Goal: Information Seeking & Learning: Learn about a topic

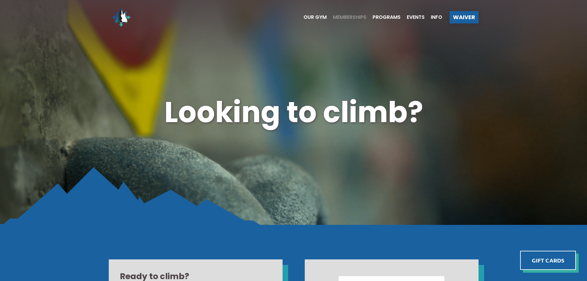
click at [346, 17] on span "Memberships" at bounding box center [350, 17] width 34 height 5
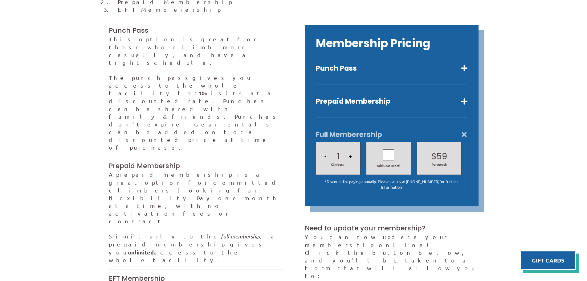
scroll to position [216, 0]
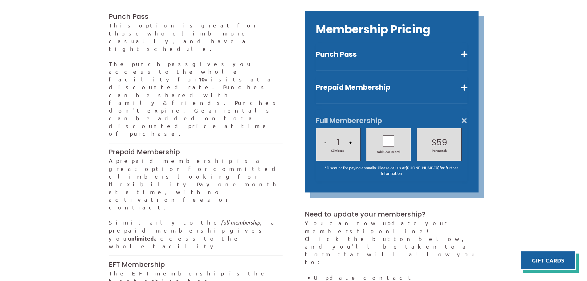
click at [392, 135] on div at bounding box center [388, 140] width 11 height 11
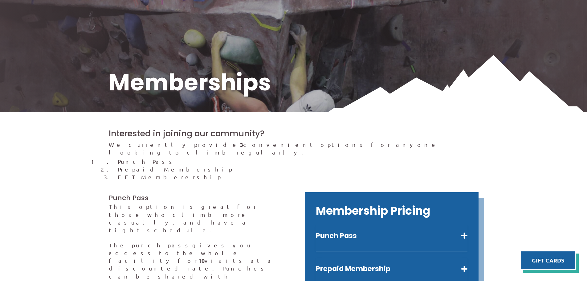
scroll to position [0, 0]
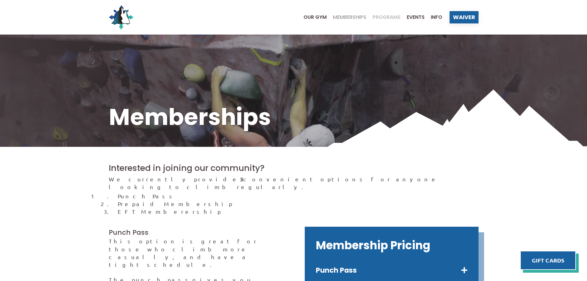
click at [383, 17] on span "Programs" at bounding box center [387, 17] width 28 height 5
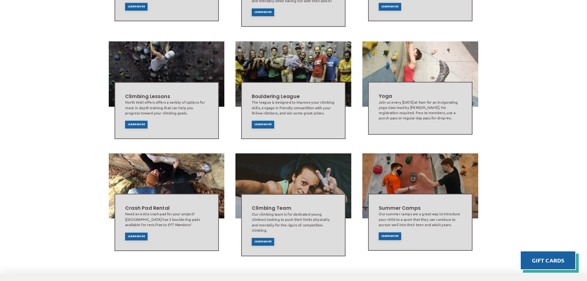
scroll to position [306, 0]
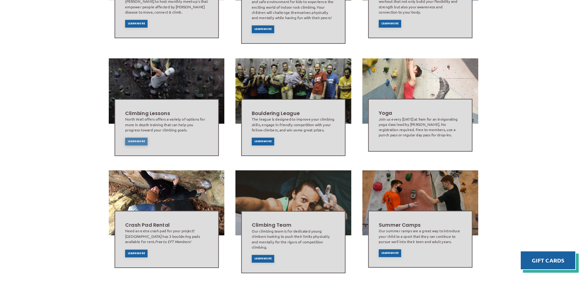
click at [142, 140] on span "Learn More" at bounding box center [136, 141] width 17 height 2
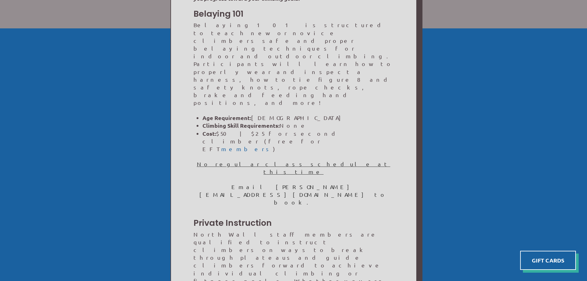
scroll to position [247, 0]
